Goal: Transaction & Acquisition: Purchase product/service

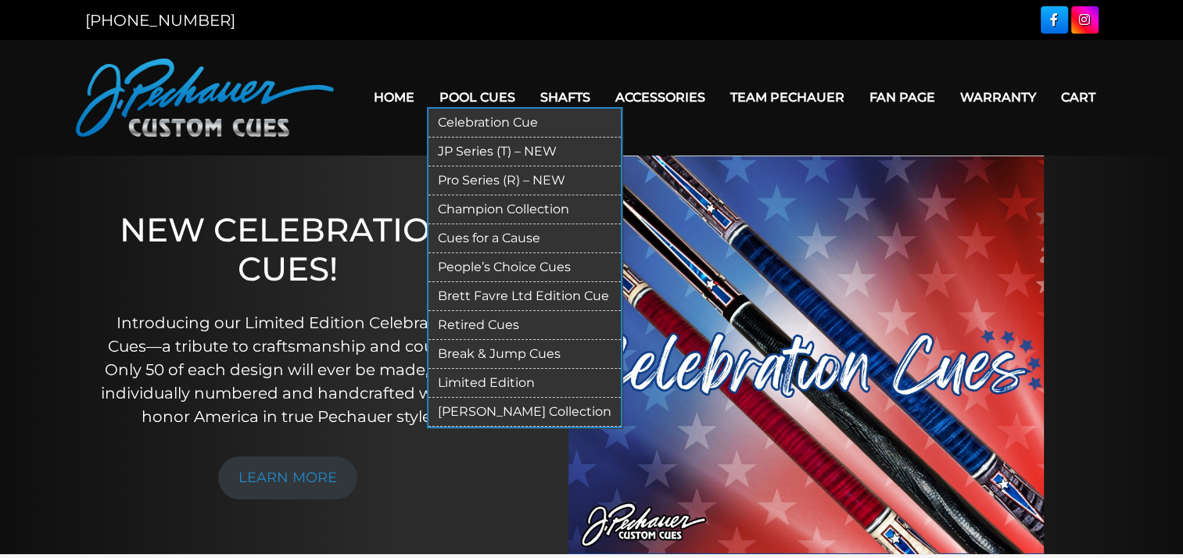
click at [494, 377] on link "Limited Edition" at bounding box center [524, 383] width 192 height 29
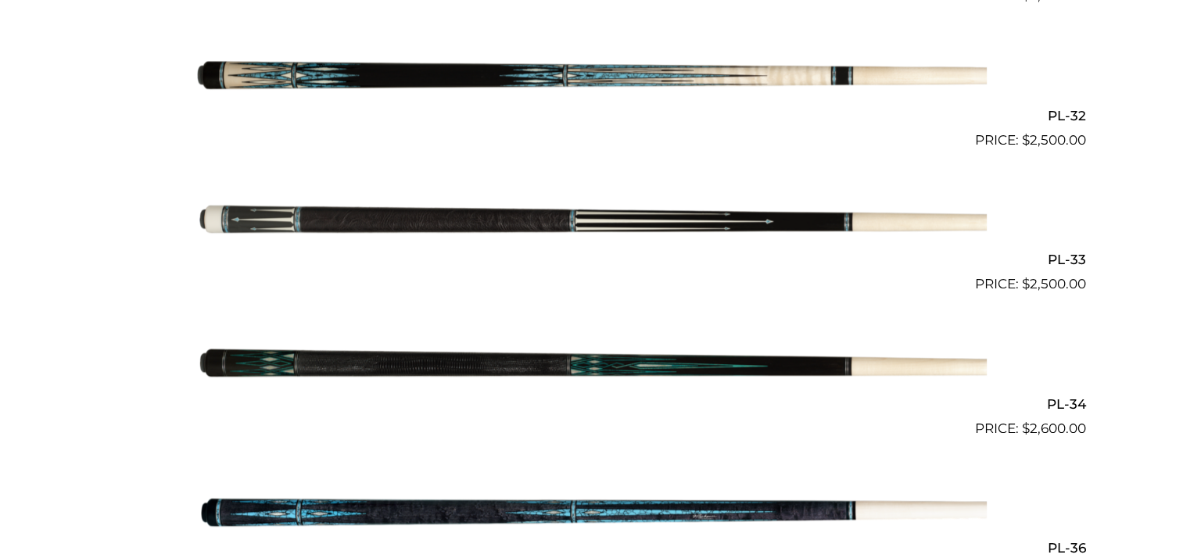
scroll to position [1100, 0]
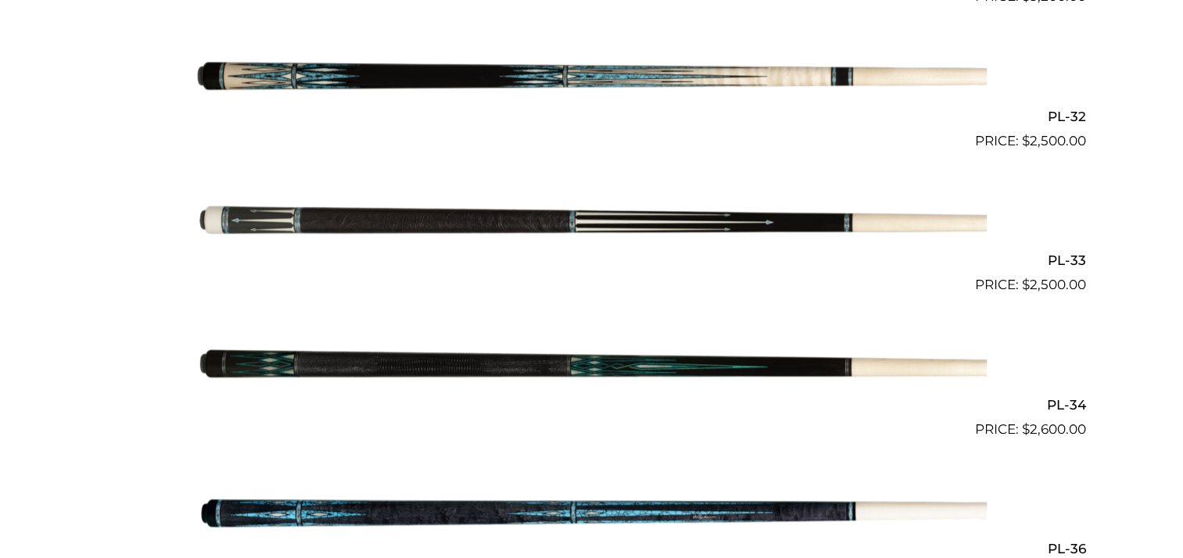
click at [527, 224] on img at bounding box center [592, 223] width 790 height 131
